Goal: Task Accomplishment & Management: Manage account settings

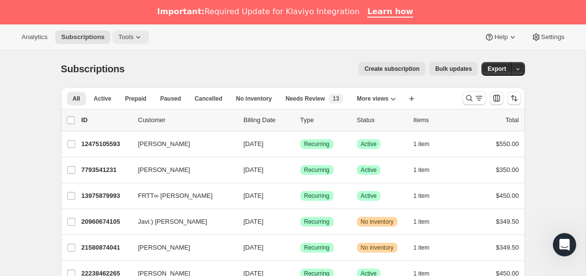
click at [132, 40] on span "Tools" at bounding box center [125, 37] width 15 height 8
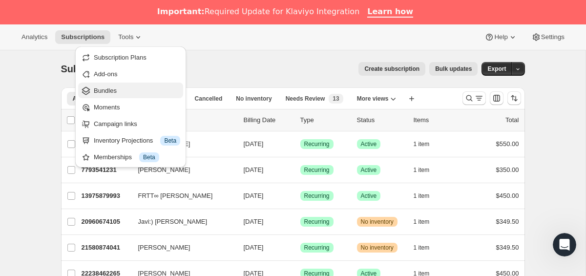
click at [117, 92] on span "Bundles" at bounding box center [105, 90] width 23 height 7
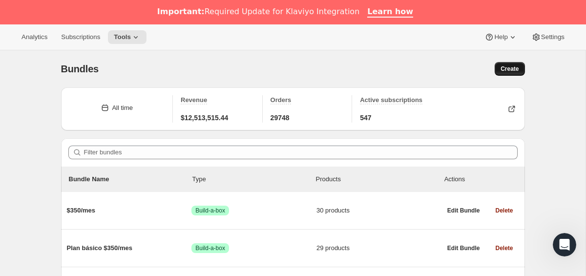
click at [501, 67] on span "Create" at bounding box center [509, 69] width 18 height 8
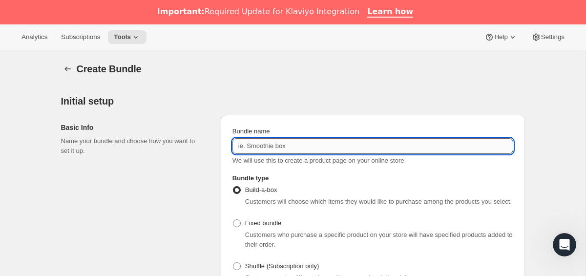
click at [281, 149] on input "Bundle name" at bounding box center [372, 146] width 281 height 16
click at [265, 145] on input "[TEST] plan [PERSON_NAME] QA" at bounding box center [372, 146] width 281 height 16
type input "[TEST] Plan [PERSON_NAME] QA"
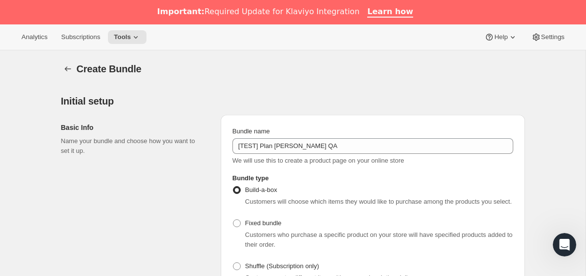
click at [163, 182] on div "Basic Info Name your bundle and choose how you want to set it up." at bounding box center [137, 206] width 152 height 182
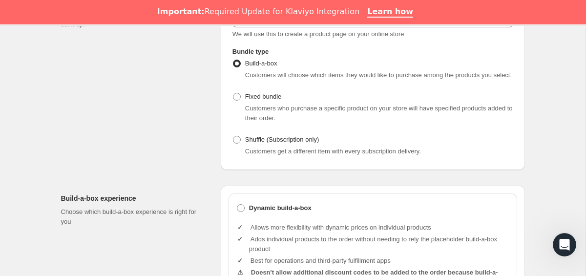
scroll to position [125, 0]
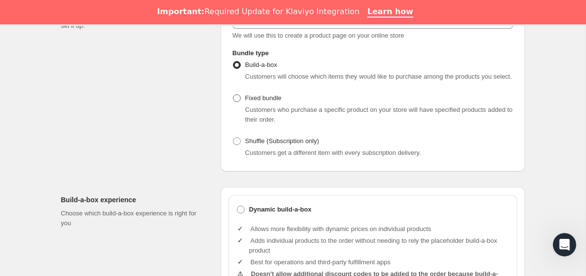
click at [243, 105] on label "Fixed bundle" at bounding box center [256, 98] width 49 height 14
click at [233, 95] on input "Fixed bundle" at bounding box center [233, 94] width 0 height 0
radio input "true"
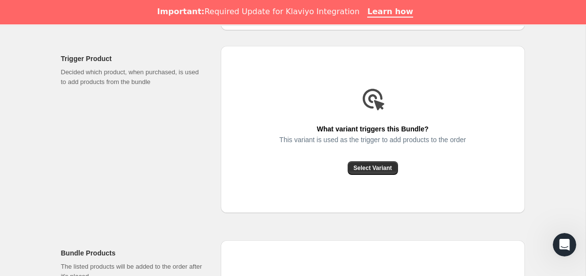
scroll to position [267, 0]
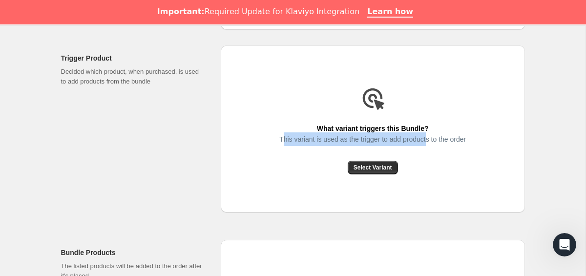
drag, startPoint x: 277, startPoint y: 149, endPoint x: 434, endPoint y: 145, distance: 156.8
click at [433, 145] on span "This variant is used as the trigger to add products to the order" at bounding box center [372, 139] width 186 height 14
click at [434, 145] on span "This variant is used as the trigger to add products to the order" at bounding box center [372, 139] width 186 height 14
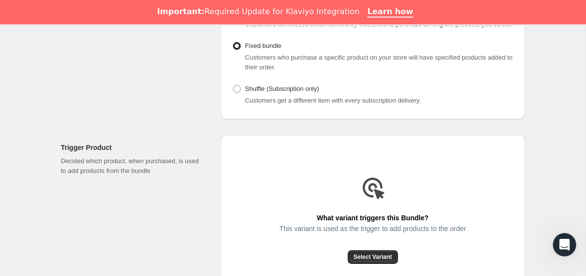
scroll to position [157, 0]
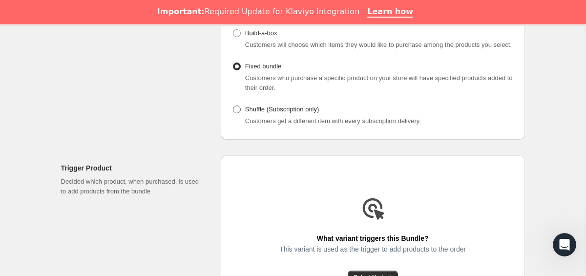
click at [263, 113] on span "Shuffle (Subscription only)" at bounding box center [282, 108] width 74 height 7
click at [233, 106] on input "Shuffle (Subscription only)" at bounding box center [233, 105] width 0 height 0
radio input "true"
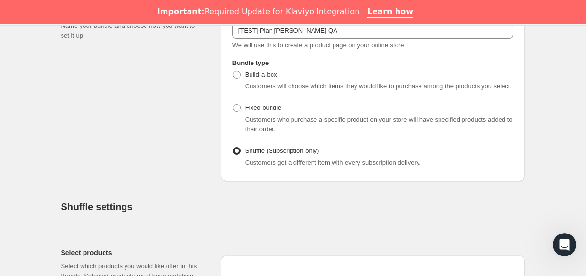
scroll to position [101, 0]
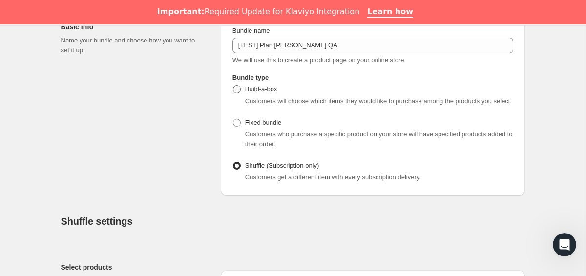
click at [247, 93] on span "Build-a-box" at bounding box center [261, 89] width 32 height 10
click at [233, 86] on input "Build-a-box" at bounding box center [233, 85] width 0 height 0
radio input "true"
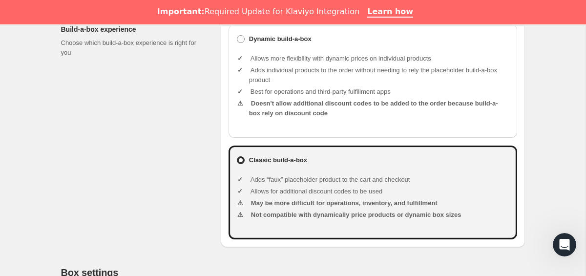
scroll to position [301, 0]
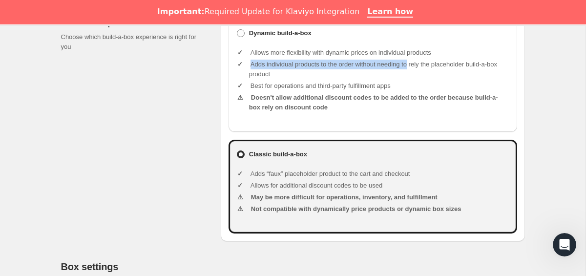
drag, startPoint x: 251, startPoint y: 77, endPoint x: 418, endPoint y: 70, distance: 166.6
click at [418, 70] on li "Adds individual products to the order without needing to rely the placeholder b…" at bounding box center [379, 70] width 260 height 20
click at [339, 91] on li "Best for operations and third-party fulfillment apps" at bounding box center [379, 86] width 260 height 10
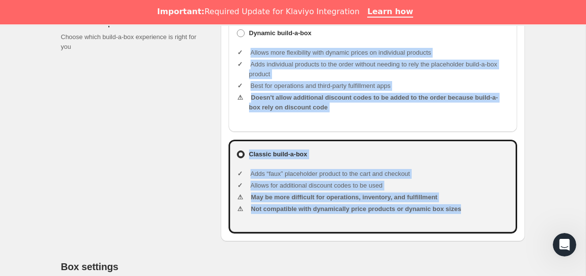
drag, startPoint x: 250, startPoint y: 63, endPoint x: 472, endPoint y: 220, distance: 271.5
click at [472, 220] on div "Dynamic build-a-box Allows more flexibility with dynamic prices on individual p…" at bounding box center [372, 126] width 289 height 215
copy div "Allows more flexibility with dynamic prices on individual products Adds individ…"
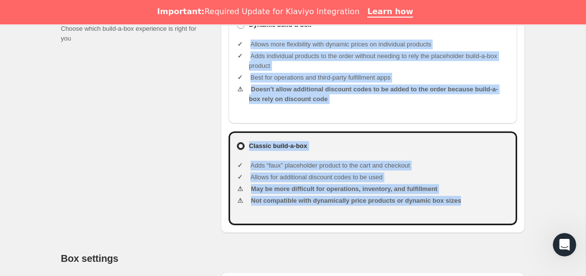
scroll to position [310, 0]
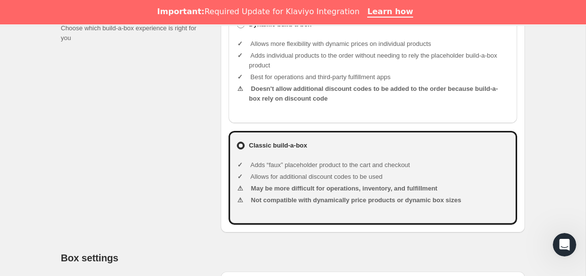
click at [192, 97] on div "Build-a-box experience Choose which build-a-box experience is right for you" at bounding box center [137, 117] width 152 height 230
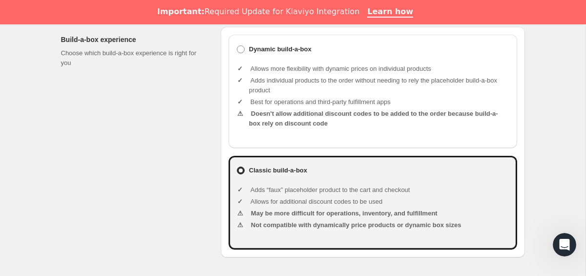
scroll to position [277, 0]
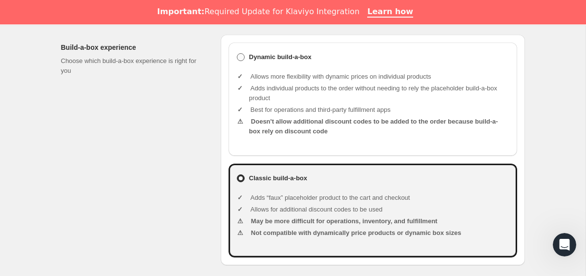
click at [264, 62] on b "Dynamic build-a-box" at bounding box center [280, 57] width 62 height 10
click at [237, 54] on input "Dynamic build-a-box" at bounding box center [237, 53] width 0 height 0
radio input "true"
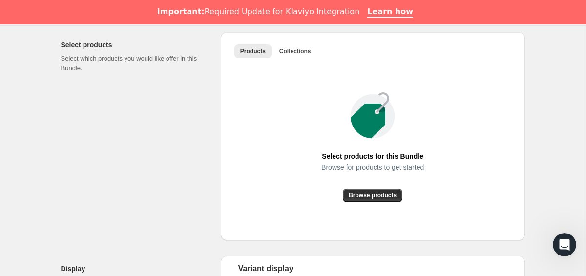
scroll to position [512, 0]
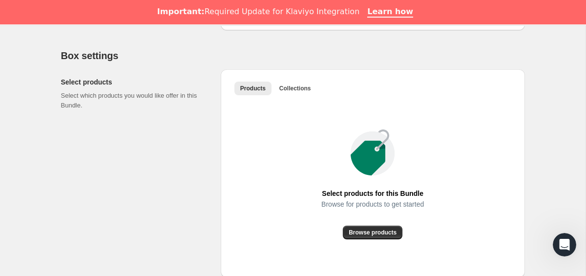
click at [295, 90] on div "Products Collections More views Products Collections More views" at bounding box center [372, 87] width 289 height 21
click at [290, 93] on button "Collections" at bounding box center [294, 89] width 43 height 14
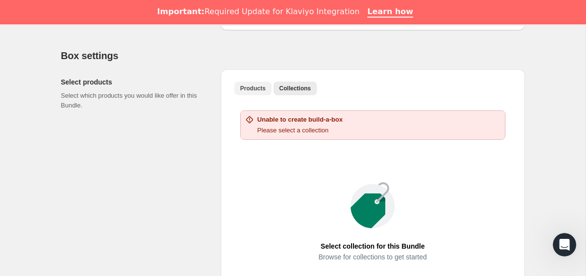
click at [238, 95] on button "Products" at bounding box center [252, 89] width 37 height 14
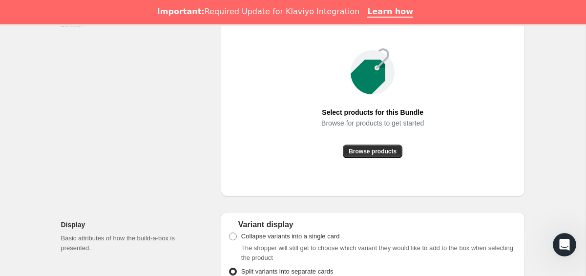
scroll to position [493, 0]
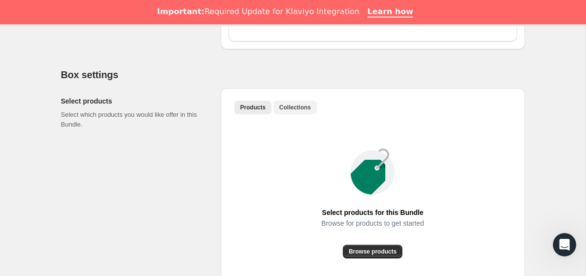
click at [287, 111] on span "Collections" at bounding box center [295, 108] width 32 height 8
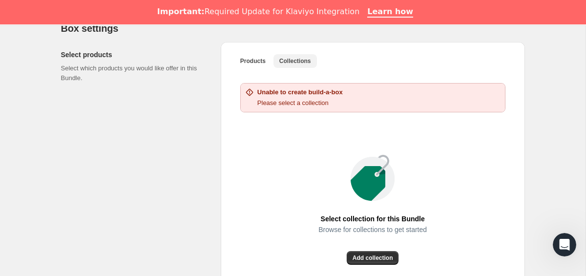
scroll to position [553, 0]
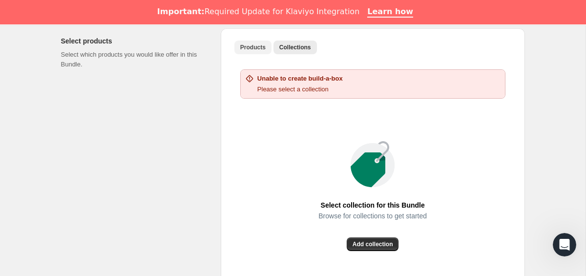
click at [255, 51] on span "Products" at bounding box center [252, 47] width 25 height 8
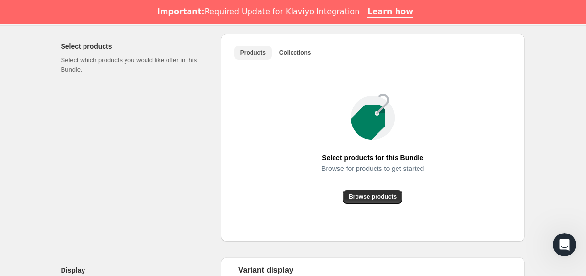
scroll to position [546, 0]
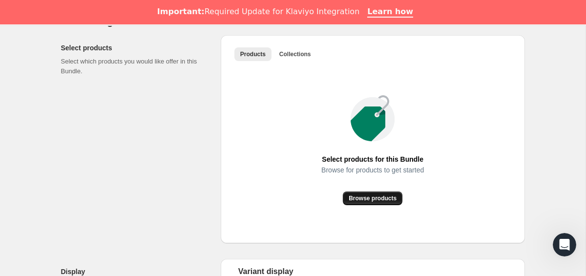
click at [380, 202] on span "Browse products" at bounding box center [373, 198] width 48 height 8
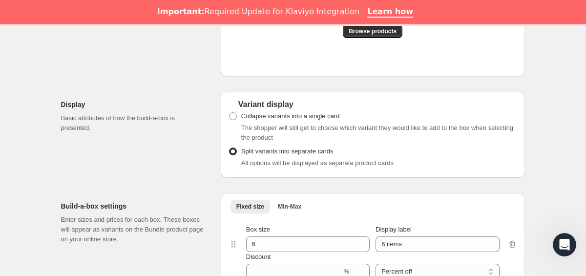
scroll to position [722, 0]
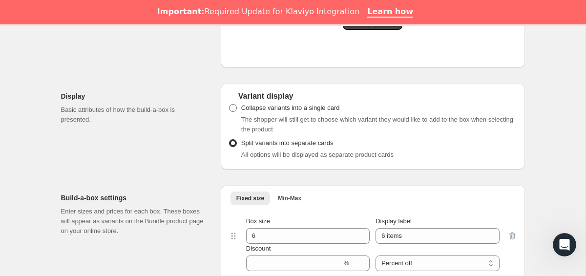
click at [247, 111] on span "Collapse variants into a single card" at bounding box center [290, 107] width 99 height 7
click at [229, 104] on input "Collapse variants into a single card" at bounding box center [229, 104] width 0 height 0
radio input "true"
click at [234, 147] on span at bounding box center [233, 143] width 8 height 8
click at [229, 140] on input "Split variants into separate cards" at bounding box center [229, 139] width 0 height 0
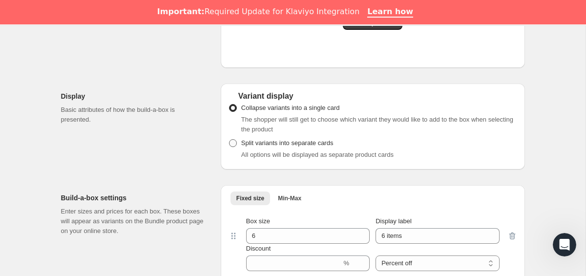
radio input "true"
click at [240, 114] on label "Collapse variants into a single card" at bounding box center [283, 108] width 111 height 14
click at [229, 104] on input "Collapse variants into a single card" at bounding box center [229, 104] width 0 height 0
radio input "true"
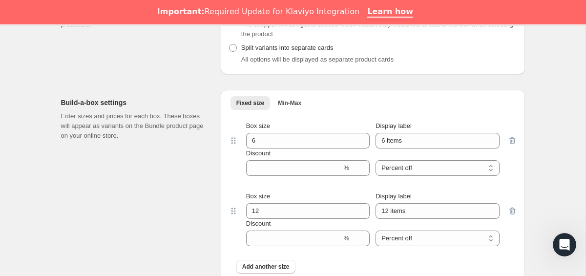
scroll to position [863, 0]
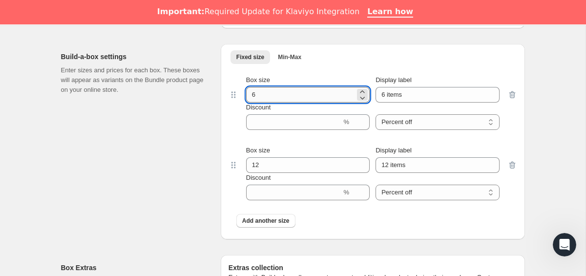
click at [279, 103] on input "6" at bounding box center [300, 95] width 109 height 16
click at [187, 136] on div "Build-a-box settings Enter sizes and prices for each box. These boxes will appe…" at bounding box center [137, 141] width 152 height 195
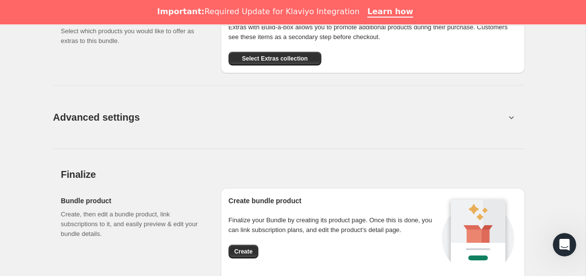
scroll to position [1106, 0]
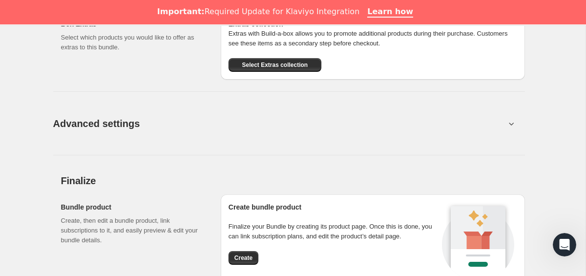
click at [203, 138] on button "Advanced settings" at bounding box center [279, 123] width 464 height 38
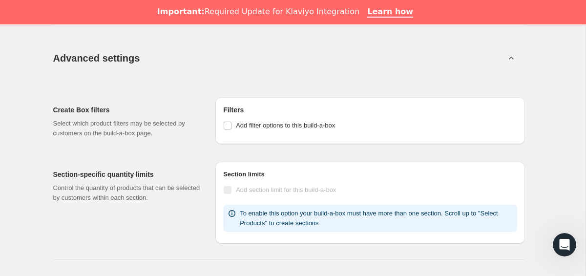
scroll to position [1142, 0]
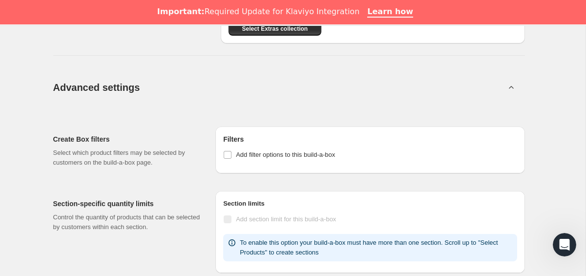
click at [110, 95] on span "Advanced settings" at bounding box center [96, 88] width 87 height 16
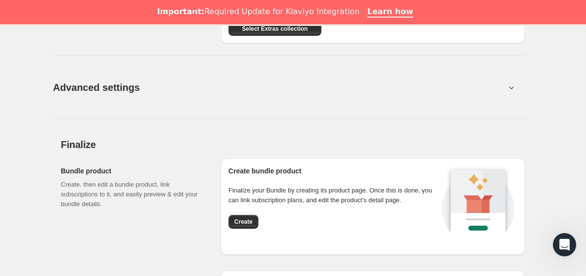
click at [110, 95] on span "Advanced settings" at bounding box center [96, 88] width 87 height 16
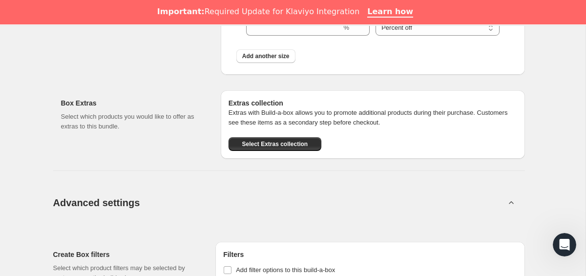
scroll to position [1026, 0]
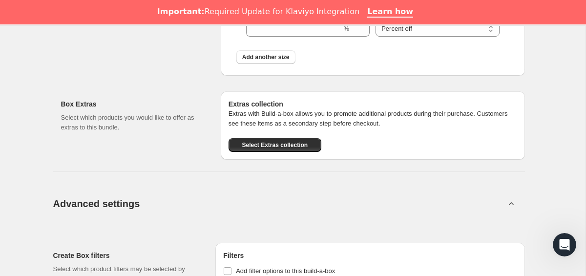
click at [100, 211] on span "Advanced settings" at bounding box center [96, 204] width 87 height 16
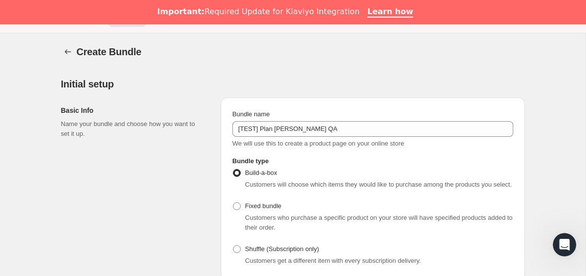
scroll to position [0, 0]
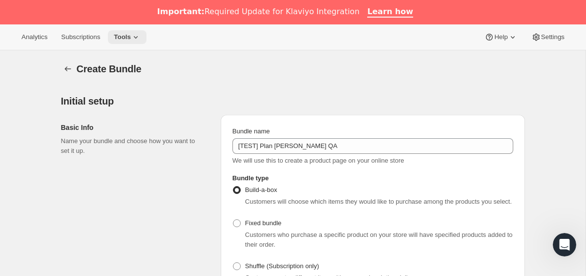
click at [124, 39] on span "Tools" at bounding box center [122, 37] width 17 height 8
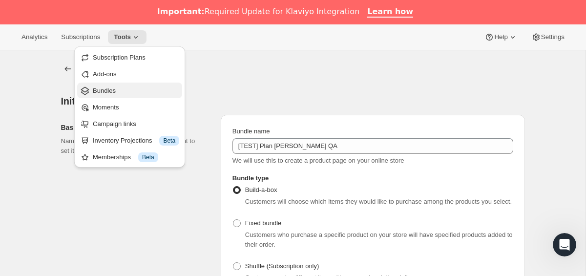
click at [110, 95] on span "Bundles" at bounding box center [136, 91] width 86 height 10
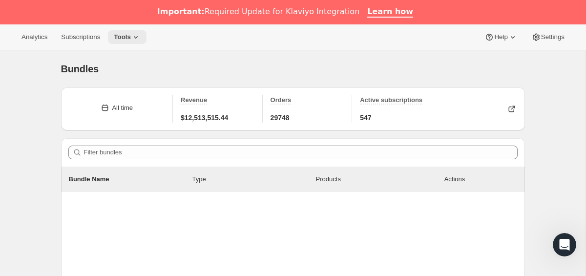
click at [131, 36] on span "Tools" at bounding box center [122, 37] width 17 height 8
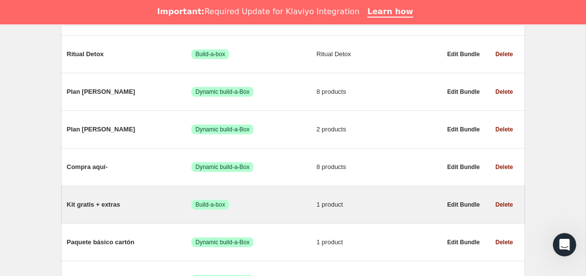
scroll to position [609, 0]
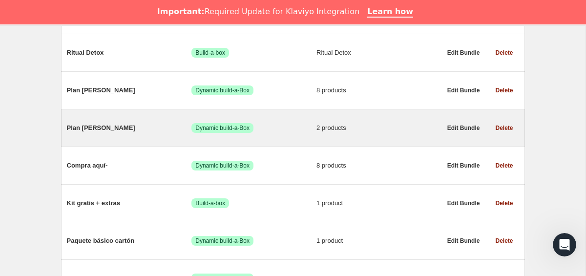
click at [81, 132] on span "Plan [PERSON_NAME]" at bounding box center [129, 128] width 125 height 10
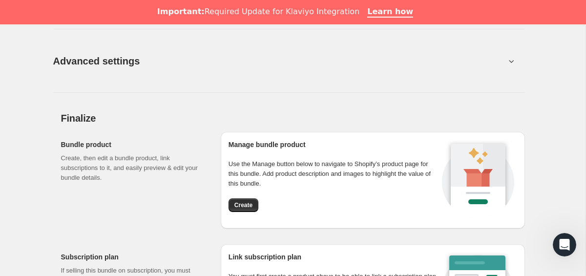
scroll to position [934, 0]
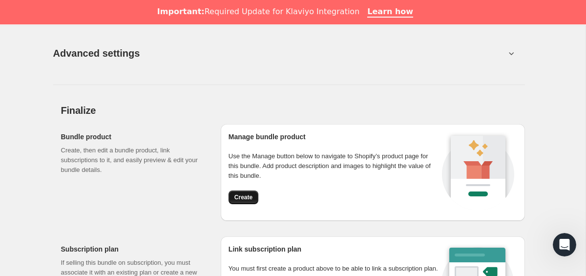
click at [247, 197] on span "Create" at bounding box center [243, 197] width 18 height 8
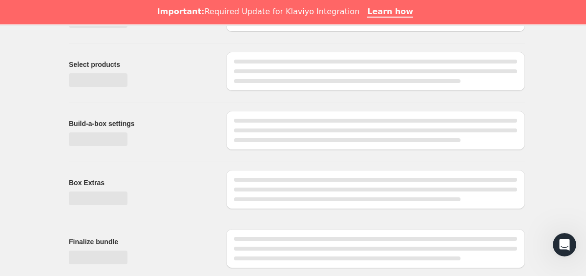
scroll to position [0, 0]
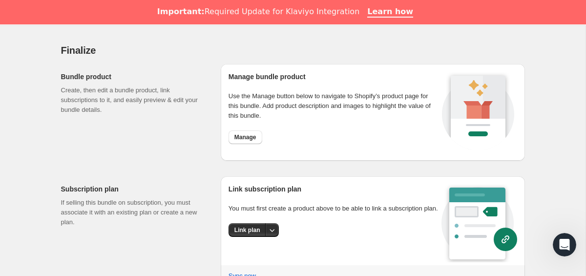
scroll to position [935, 0]
click at [253, 139] on span "Manage" at bounding box center [245, 137] width 22 height 8
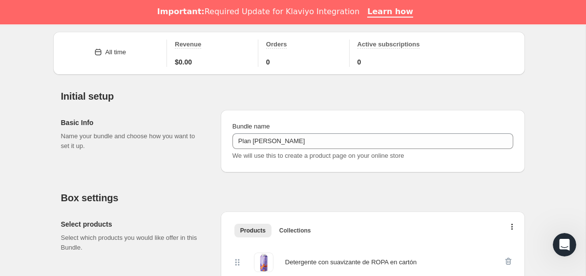
scroll to position [55, 0]
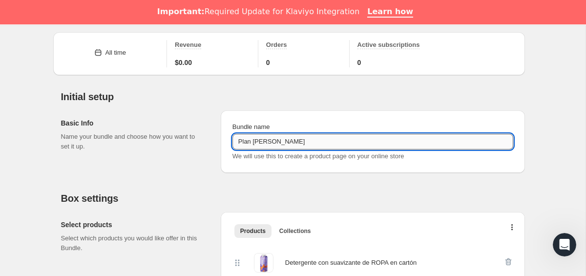
click at [296, 148] on input "Plan [PERSON_NAME]" at bounding box center [372, 142] width 281 height 16
type input "Plan [PERSON_NAME] 2"
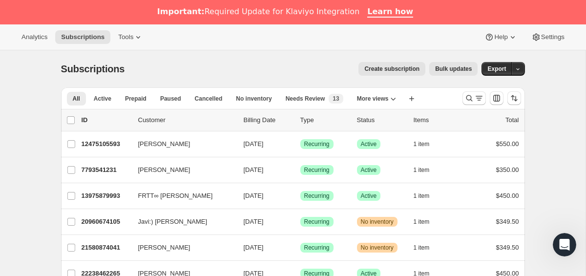
click at [137, 44] on div "Analytics Subscriptions Tools Help Settings" at bounding box center [293, 37] width 586 height 26
click at [133, 41] on button "Tools" at bounding box center [130, 37] width 37 height 14
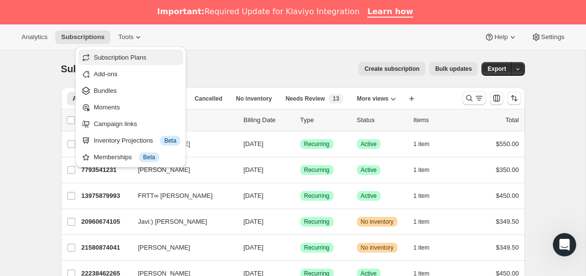
click at [123, 60] on span "Subscription Plans" at bounding box center [120, 57] width 53 height 7
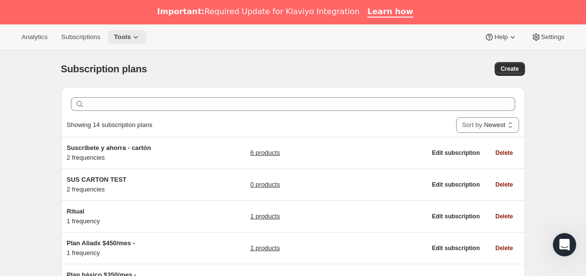
click at [131, 35] on span "Tools" at bounding box center [122, 37] width 17 height 8
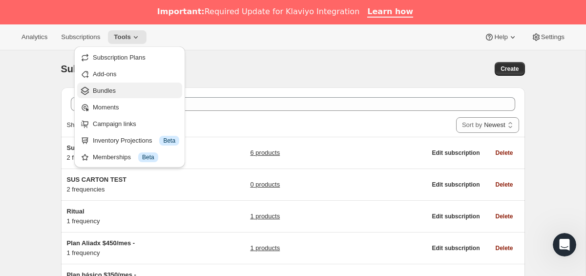
click at [119, 93] on span "Bundles" at bounding box center [136, 91] width 86 height 10
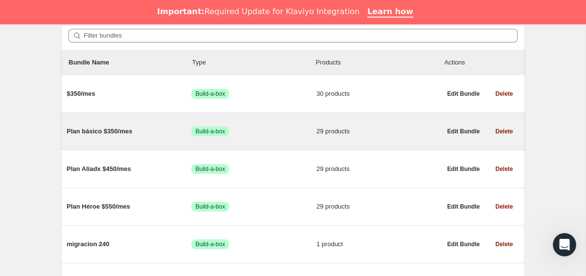
scroll to position [49, 0]
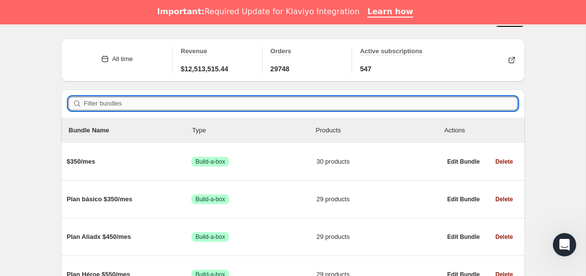
click at [193, 99] on input "Filter bundles" at bounding box center [301, 104] width 434 height 14
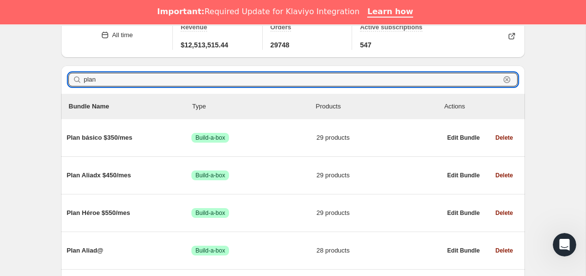
scroll to position [87, 0]
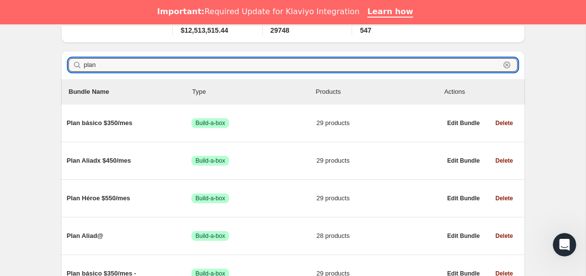
type input "plan"
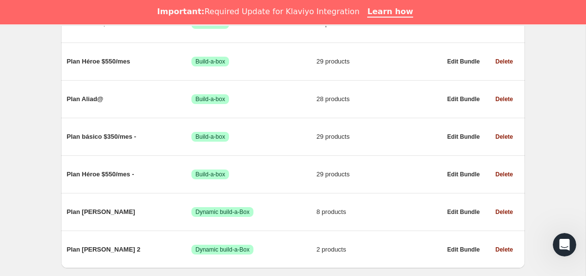
scroll to position [255, 0]
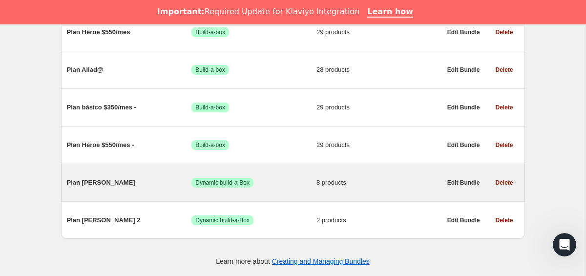
click at [98, 177] on div "Plan [PERSON_NAME] Success Dynamic build-a-Box 8 products" at bounding box center [254, 182] width 374 height 25
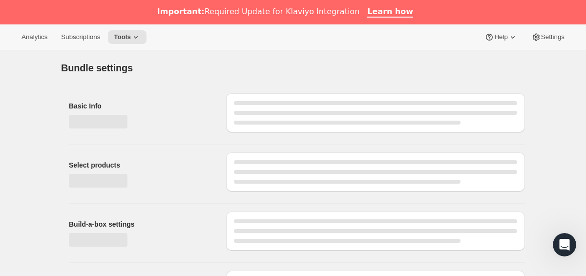
type input "Plan [PERSON_NAME]"
radio input "true"
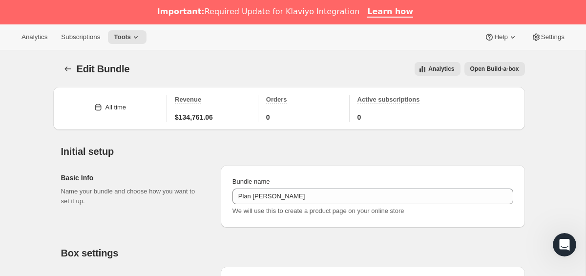
click at [496, 73] on button "Open Build-a-box" at bounding box center [494, 69] width 61 height 14
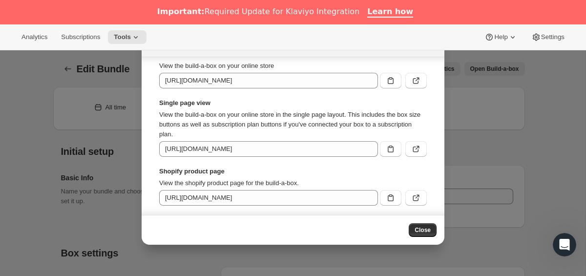
scroll to position [24, 0]
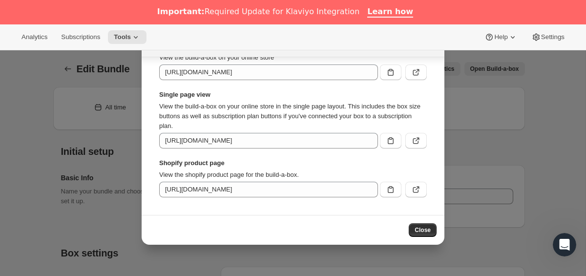
click at [517, 133] on div at bounding box center [293, 138] width 586 height 276
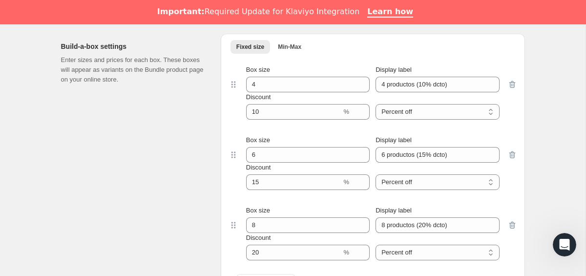
scroll to position [761, 0]
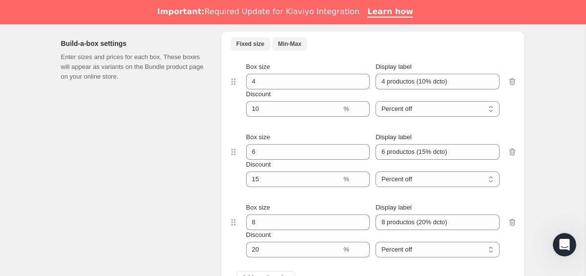
click at [291, 49] on button "Min-Max" at bounding box center [289, 44] width 35 height 14
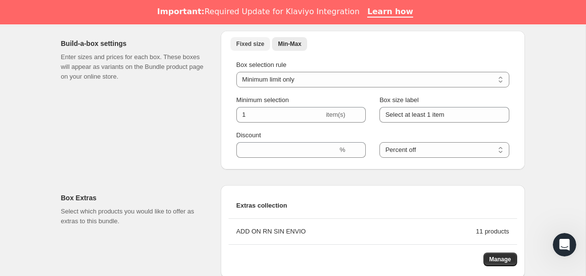
click at [253, 45] on span "Fixed size" at bounding box center [250, 44] width 28 height 8
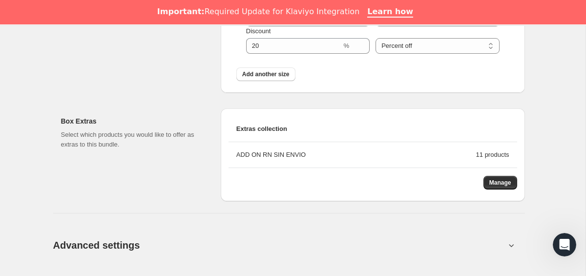
scroll to position [966, 0]
click at [243, 155] on div "ADD ON RN SIN ENVIO" at bounding box center [356, 154] width 240 height 10
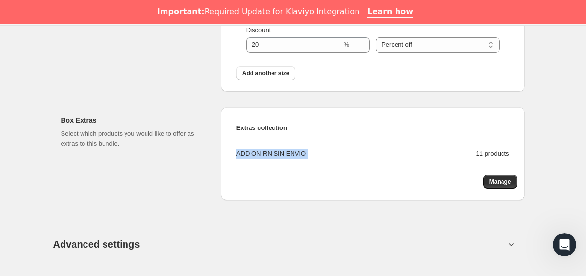
click at [198, 178] on div "Box Extras Select which products you would like to offer as extras to this bund…" at bounding box center [137, 153] width 152 height 93
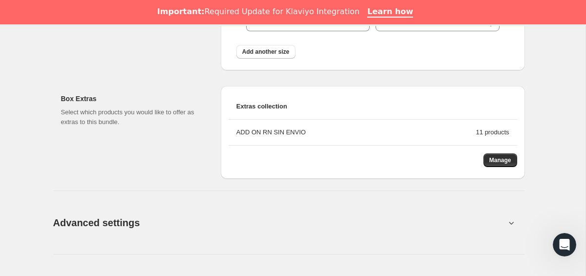
scroll to position [988, 0]
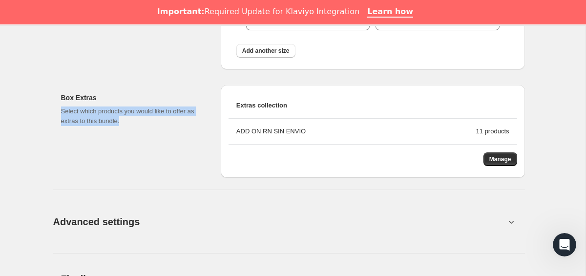
drag, startPoint x: 60, startPoint y: 109, endPoint x: 133, endPoint y: 122, distance: 74.3
click at [133, 122] on p "Select which products you would like to offer as extras to this bundle." at bounding box center [133, 116] width 144 height 20
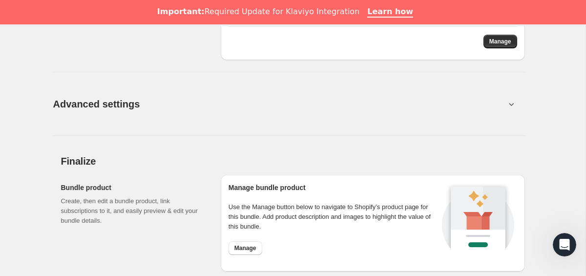
scroll to position [1117, 0]
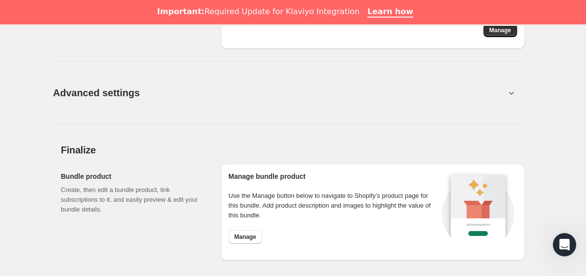
click at [140, 95] on button "Advanced settings" at bounding box center [279, 93] width 464 height 38
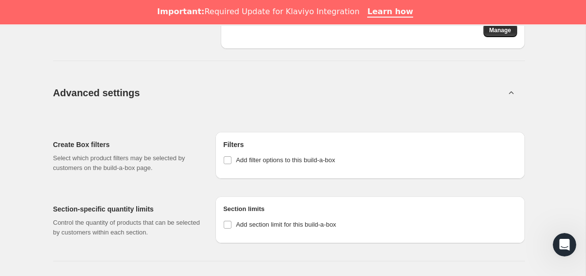
click at [140, 95] on button "Advanced settings" at bounding box center [279, 93] width 464 height 38
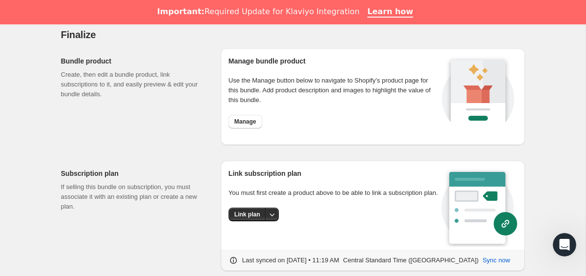
scroll to position [1223, 0]
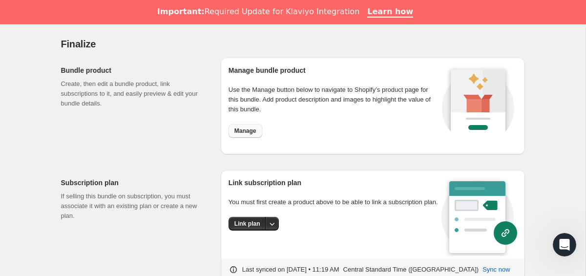
click at [246, 129] on span "Manage" at bounding box center [245, 131] width 22 height 8
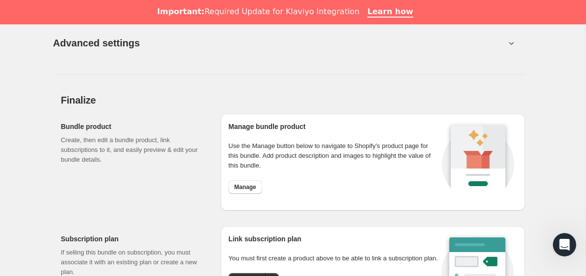
scroll to position [1180, 0]
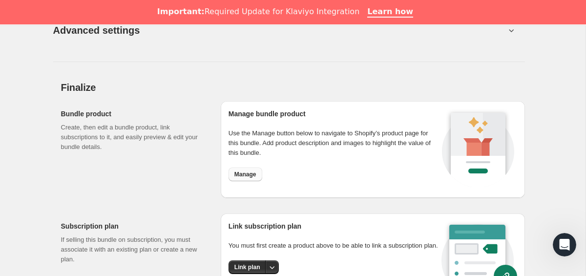
click at [259, 170] on button "Manage" at bounding box center [245, 174] width 34 height 14
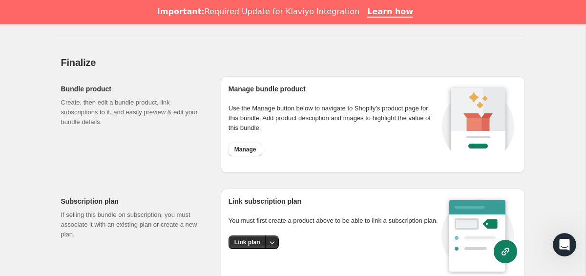
scroll to position [1221, 0]
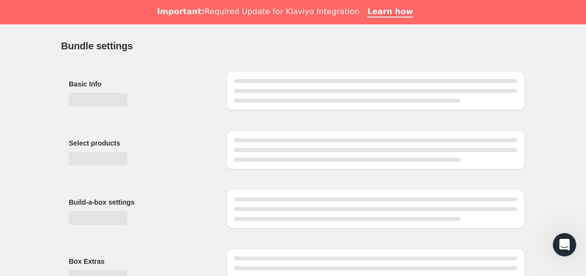
scroll to position [26, 0]
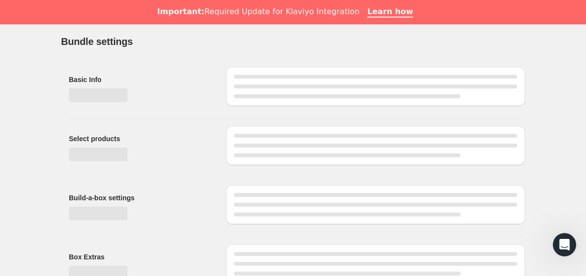
type input "Plan [PERSON_NAME] 2"
radio input "false"
radio input "true"
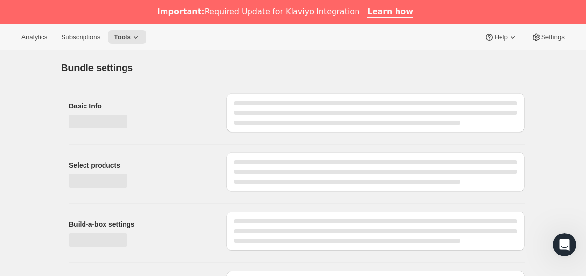
type input "Plan [PERSON_NAME]"
radio input "true"
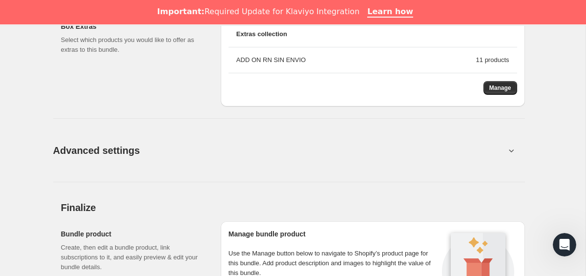
scroll to position [1255, 0]
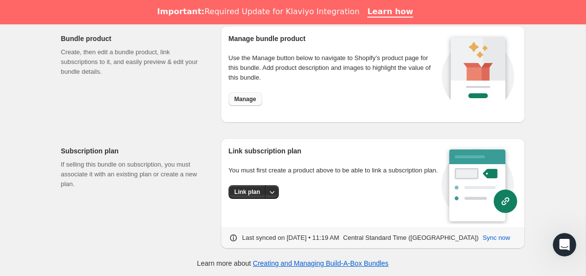
click at [248, 102] on span "Manage" at bounding box center [245, 99] width 22 height 8
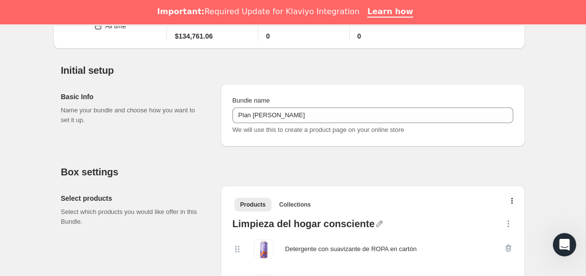
scroll to position [0, 0]
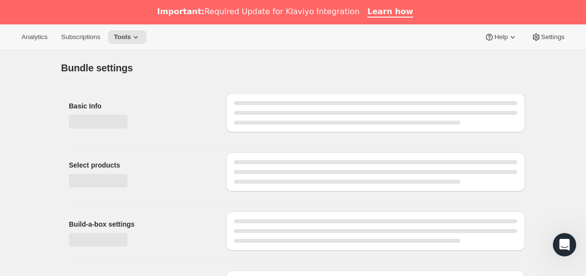
type input "Plan [PERSON_NAME] 2"
radio input "false"
radio input "true"
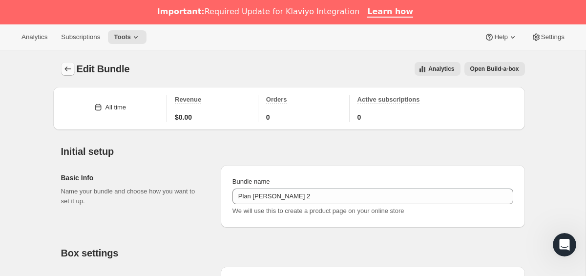
click at [68, 69] on icon "Bundles" at bounding box center [68, 69] width 10 height 10
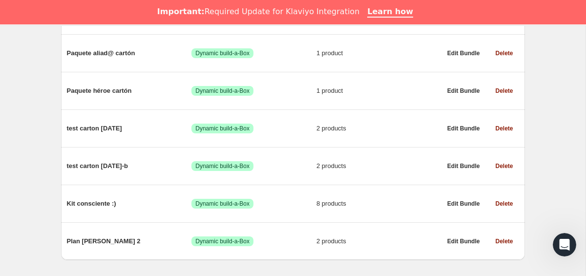
scroll to position [823, 0]
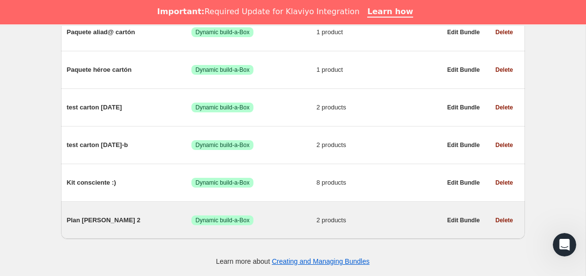
click at [96, 222] on span "Plan [PERSON_NAME] 2" at bounding box center [129, 220] width 125 height 10
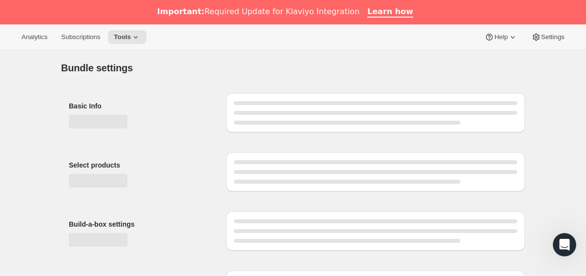
type input "Plan [PERSON_NAME] 2"
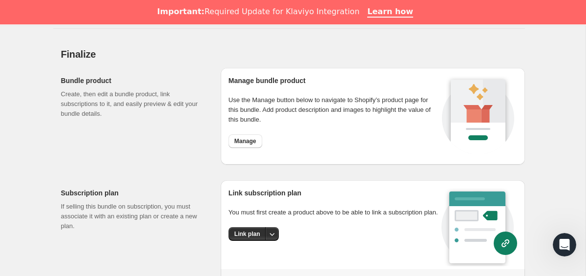
scroll to position [883, 0]
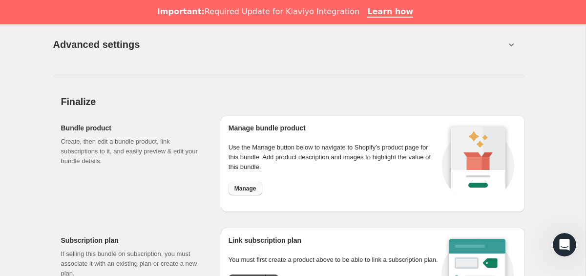
click at [248, 193] on button "Manage" at bounding box center [245, 189] width 34 height 14
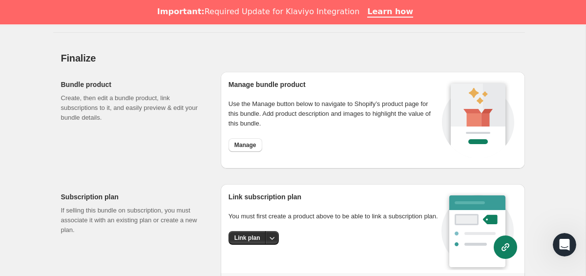
scroll to position [915, 0]
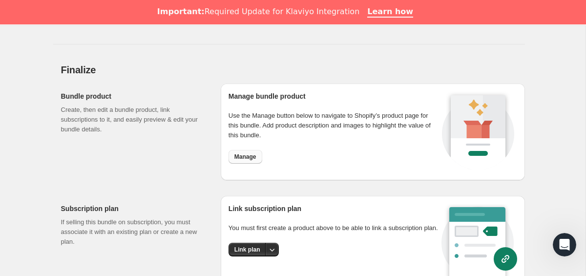
click at [247, 153] on span "Manage" at bounding box center [245, 157] width 22 height 8
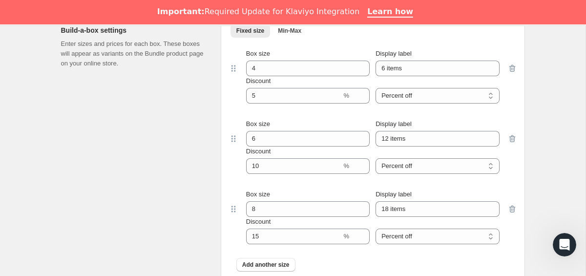
scroll to position [510, 0]
